Goal: Check status: Check status

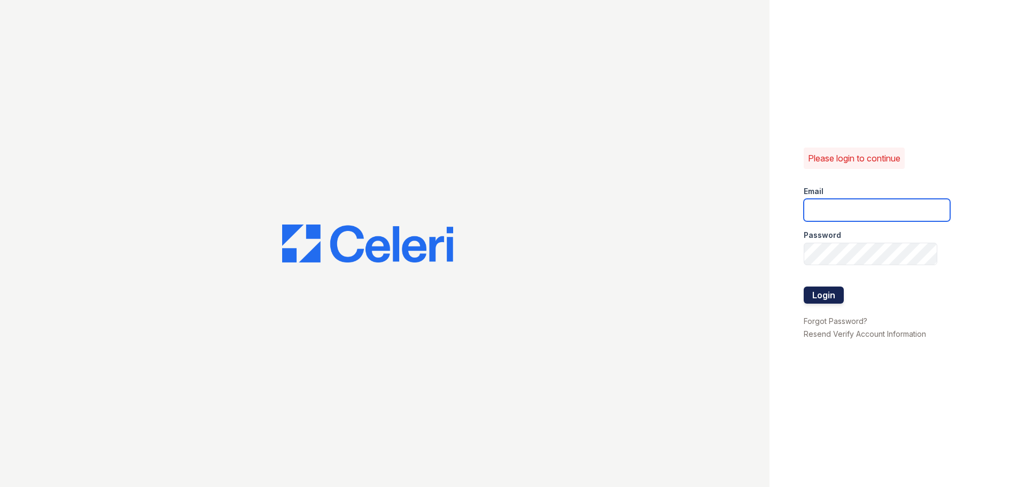
type input "arriveunionwharf@trinity-pm.com"
click at [828, 290] on button "Login" at bounding box center [824, 295] width 40 height 17
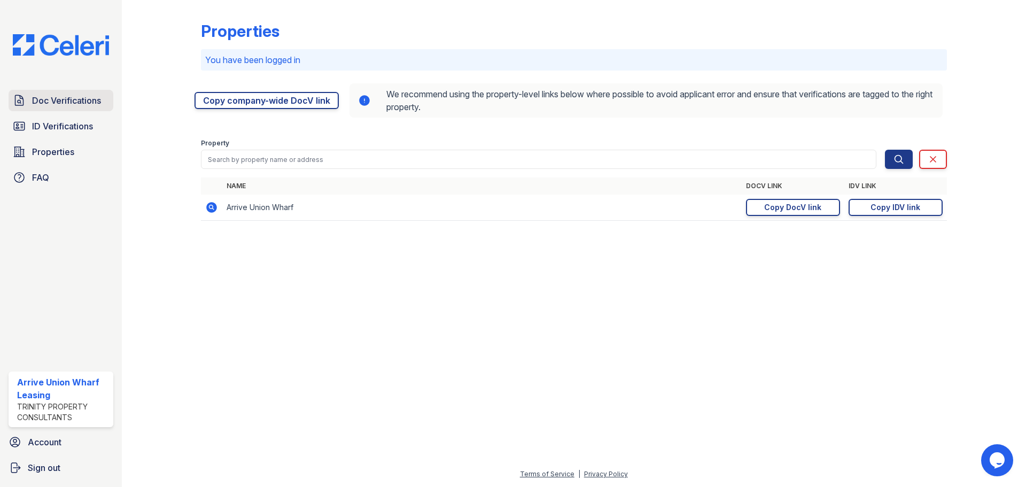
click at [67, 105] on span "Doc Verifications" at bounding box center [66, 100] width 69 height 13
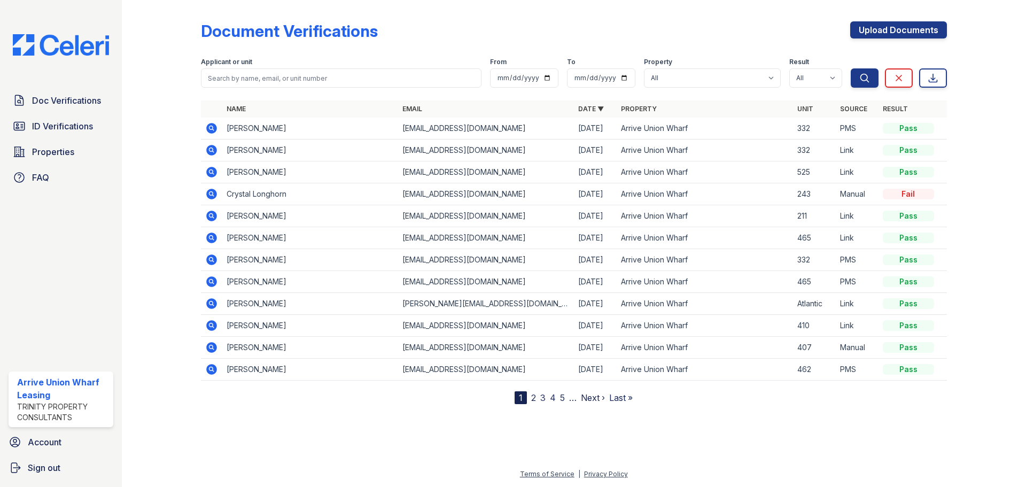
click at [256, 88] on form "Applicant or unit From To Property All Arrive Union Wharf Result All Pass Cauti…" at bounding box center [574, 70] width 746 height 43
click at [268, 78] on input "search" at bounding box center [341, 77] width 281 height 19
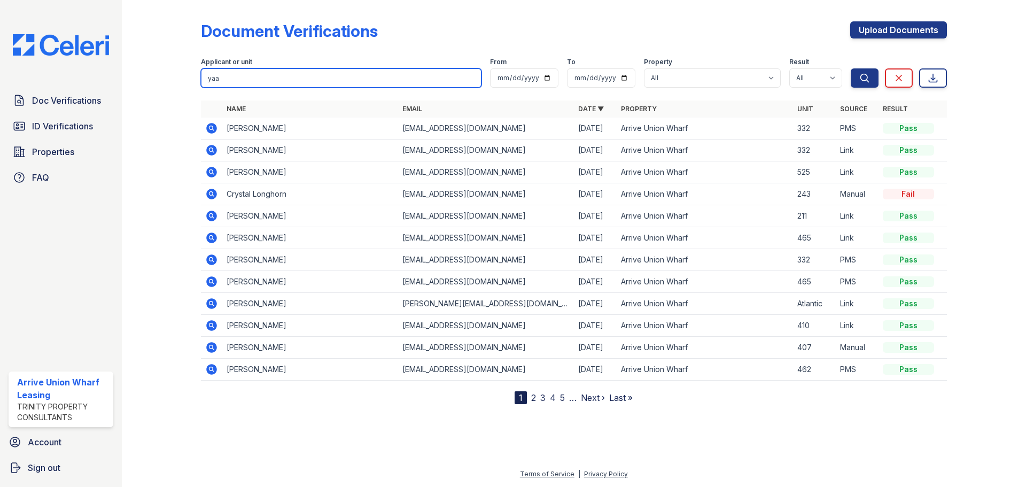
type input "yaa"
click at [851, 68] on button "Search" at bounding box center [865, 77] width 28 height 19
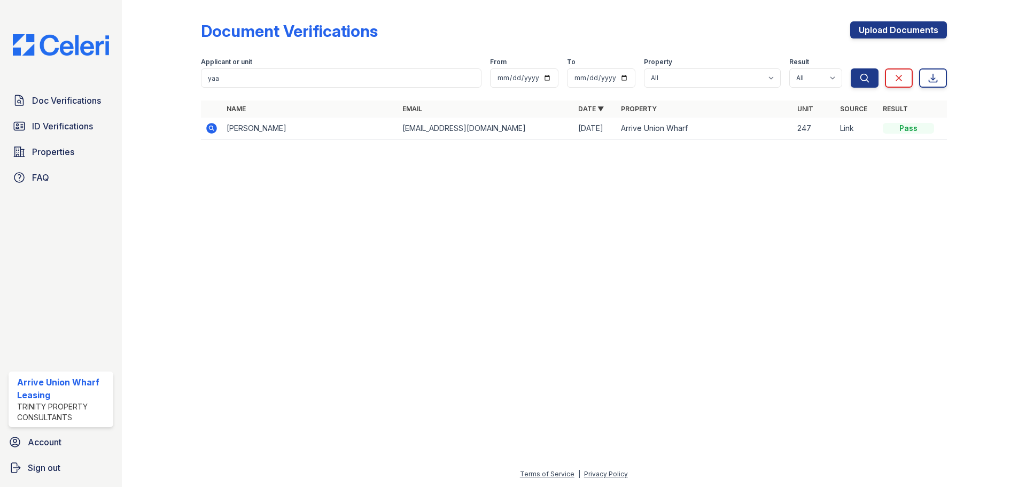
click at [210, 130] on icon at bounding box center [211, 128] width 11 height 11
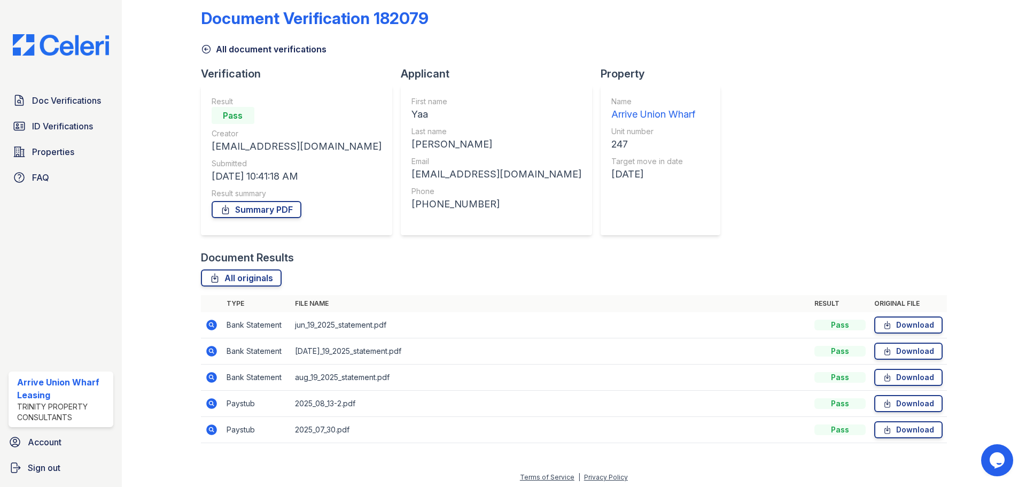
scroll to position [16, 0]
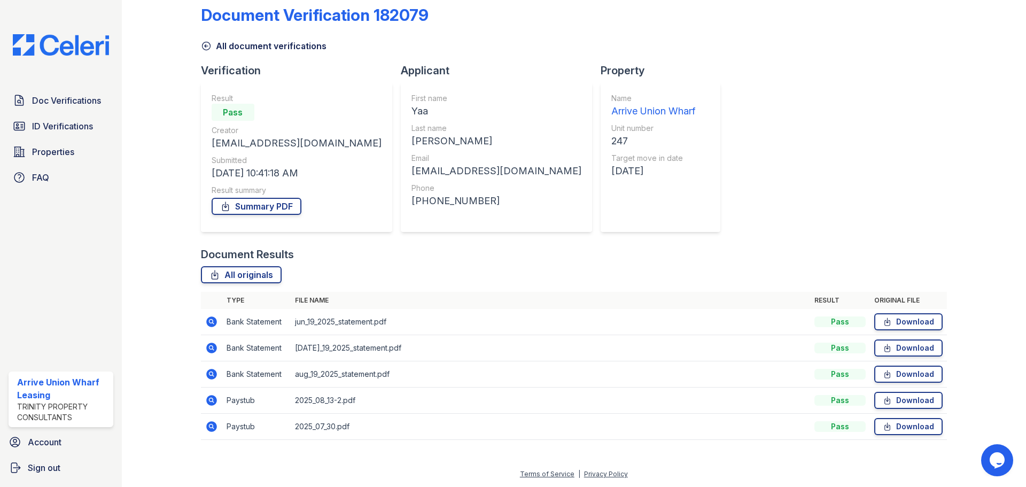
click at [211, 404] on icon at bounding box center [211, 400] width 11 height 11
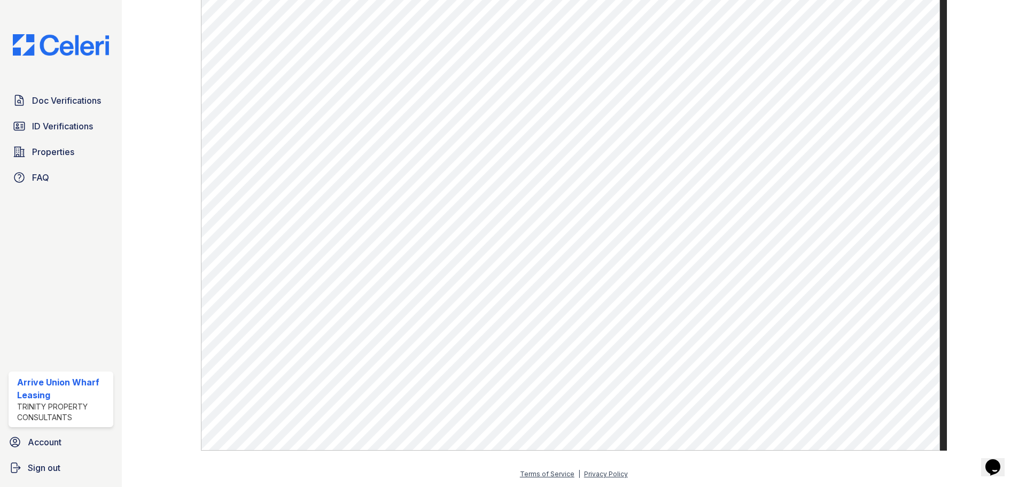
scroll to position [553, 0]
